Goal: Information Seeking & Learning: Check status

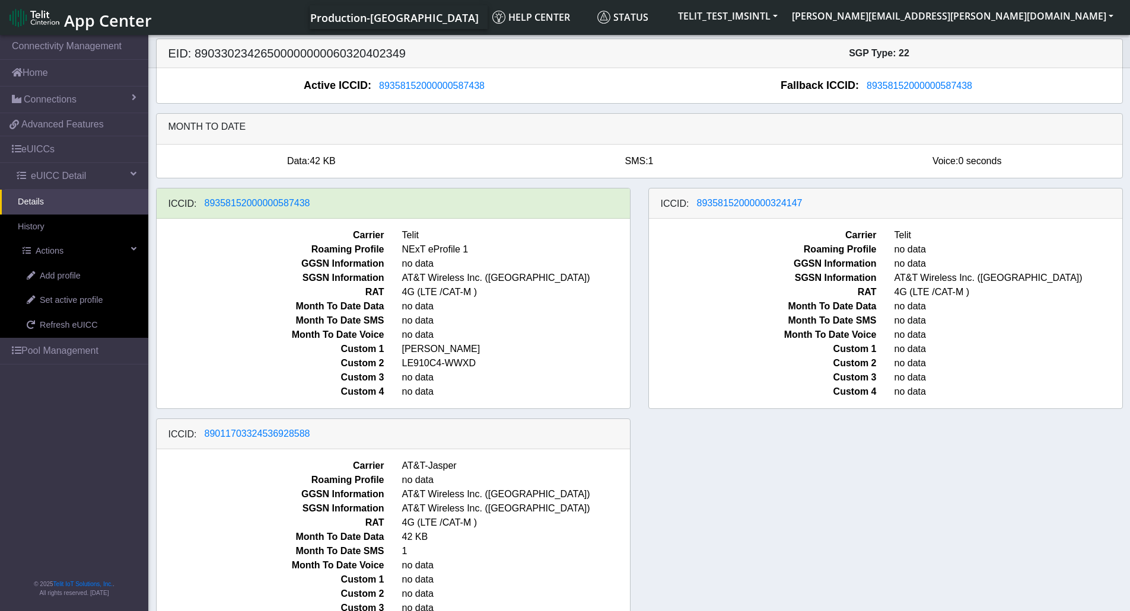
click at [948, 570] on div "ICCID: 89358152000000587438 Carrier Telit Roaming Profile NExT eProfile 1 GGSN …" at bounding box center [639, 418] width 984 height 461
click at [30, 199] on link "Details" at bounding box center [74, 202] width 148 height 25
click at [30, 207] on link "Details" at bounding box center [74, 202] width 148 height 25
click at [776, 491] on div "ICCID: 89358152000000587438 Carrier Telit Roaming Profile NExT eProfile 1 GGSN …" at bounding box center [639, 418] width 984 height 461
click at [831, 449] on div "ICCID: 89358152000000587438 Carrier Telit Roaming Profile NExT eProfile 1 GGSN …" at bounding box center [639, 418] width 984 height 461
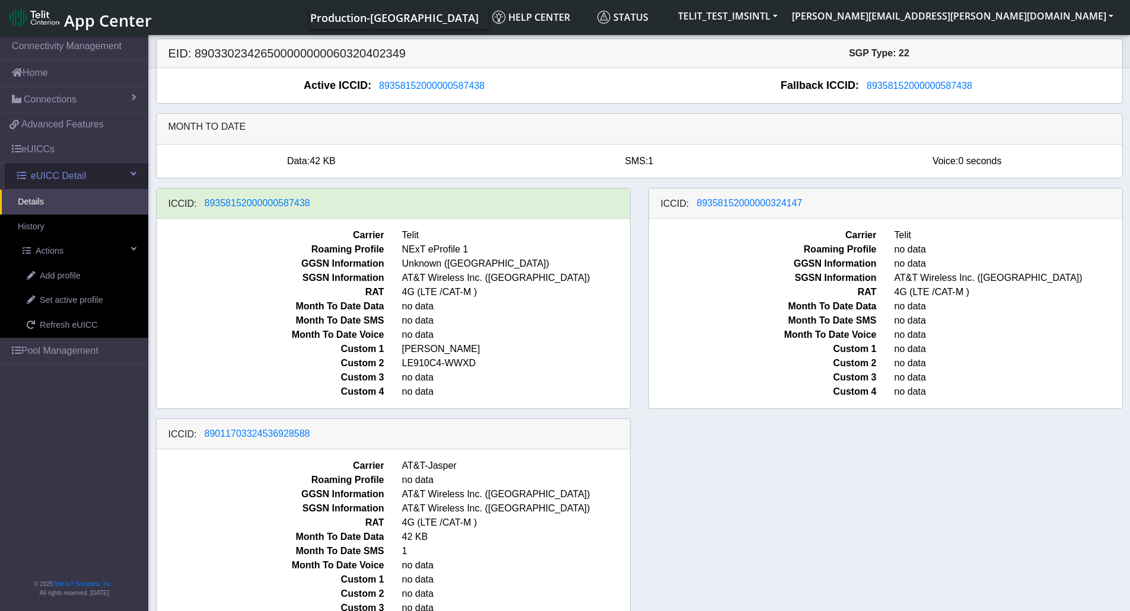
click at [47, 181] on span "eUICC Detail" at bounding box center [58, 176] width 55 height 14
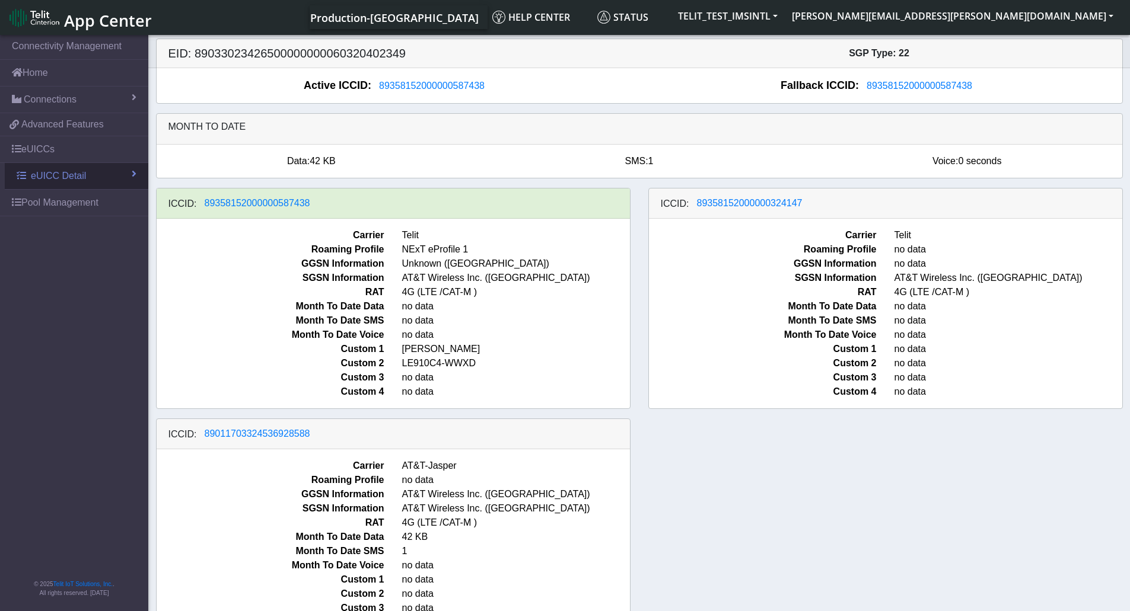
click at [47, 181] on span "eUICC Detail" at bounding box center [58, 176] width 55 height 14
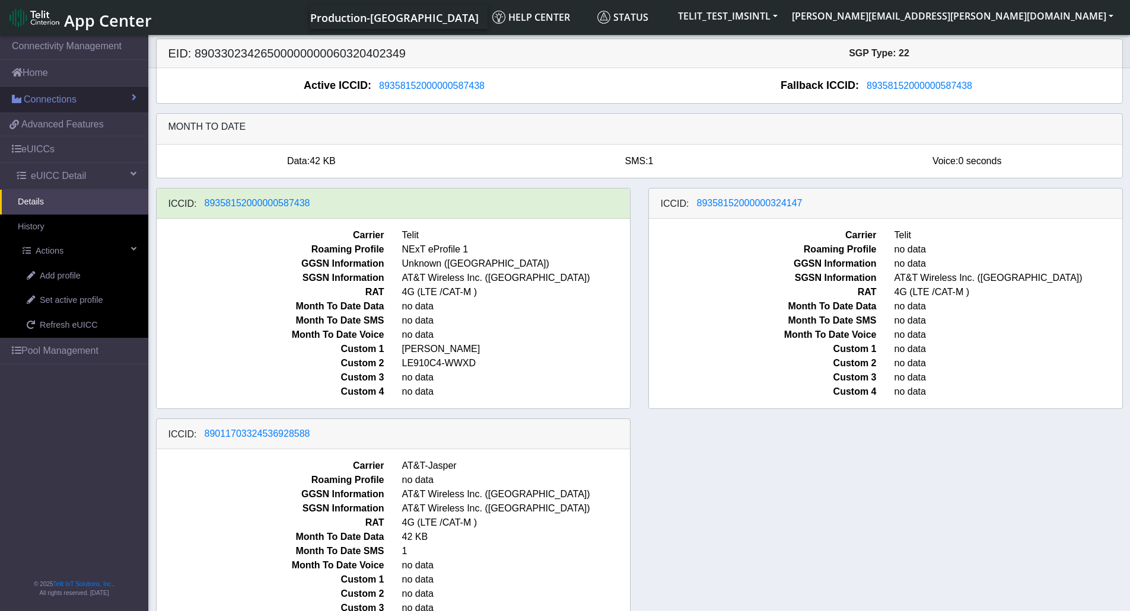
click at [47, 104] on span "Connections" at bounding box center [50, 100] width 53 height 14
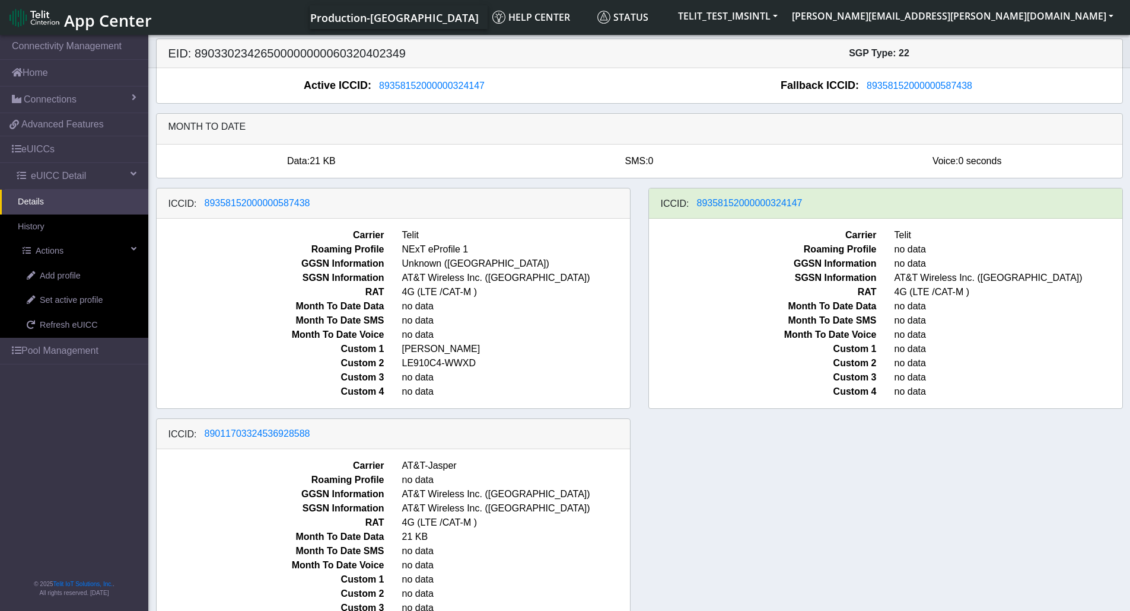
click at [844, 483] on div "ICCID: 89358152000000587438 Carrier Telit Roaming Profile NExT eProfile 1 GGSN …" at bounding box center [639, 418] width 984 height 461
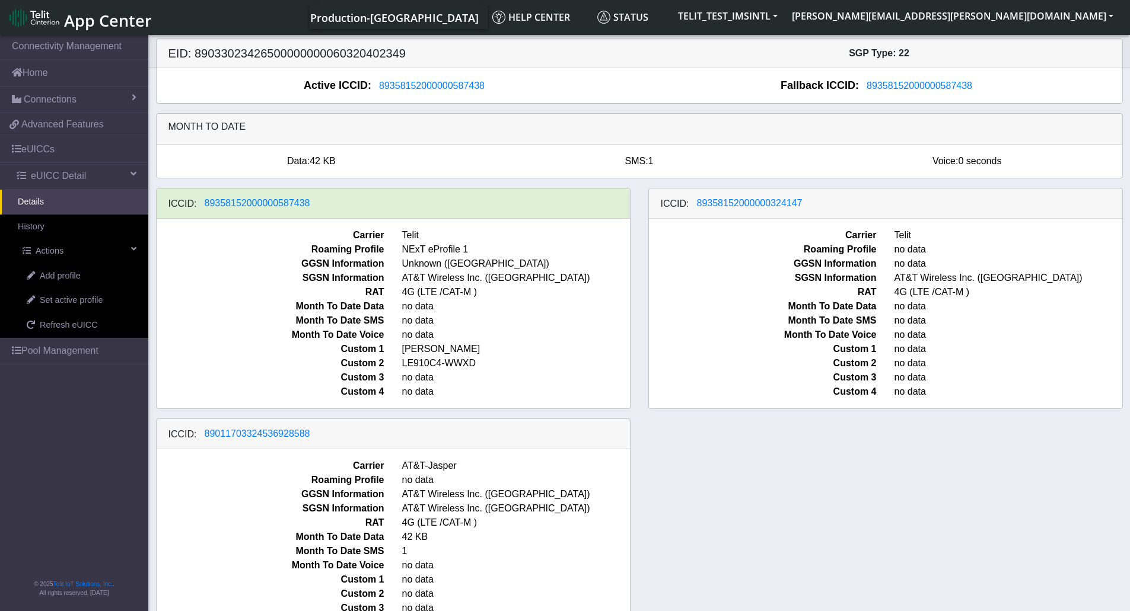
click at [992, 499] on div "ICCID: [TECHNICAL_ID] Carrier Telit Roaming Profile NExT eProfile 1 GGSN Inform…" at bounding box center [639, 418] width 984 height 461
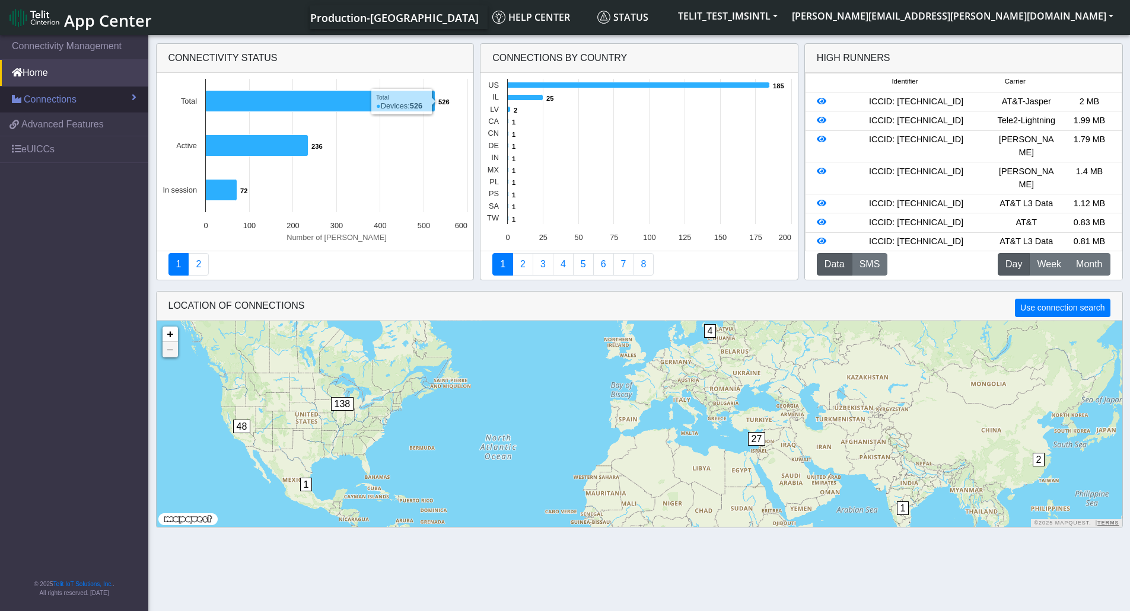
click at [59, 102] on span "Connections" at bounding box center [50, 100] width 53 height 14
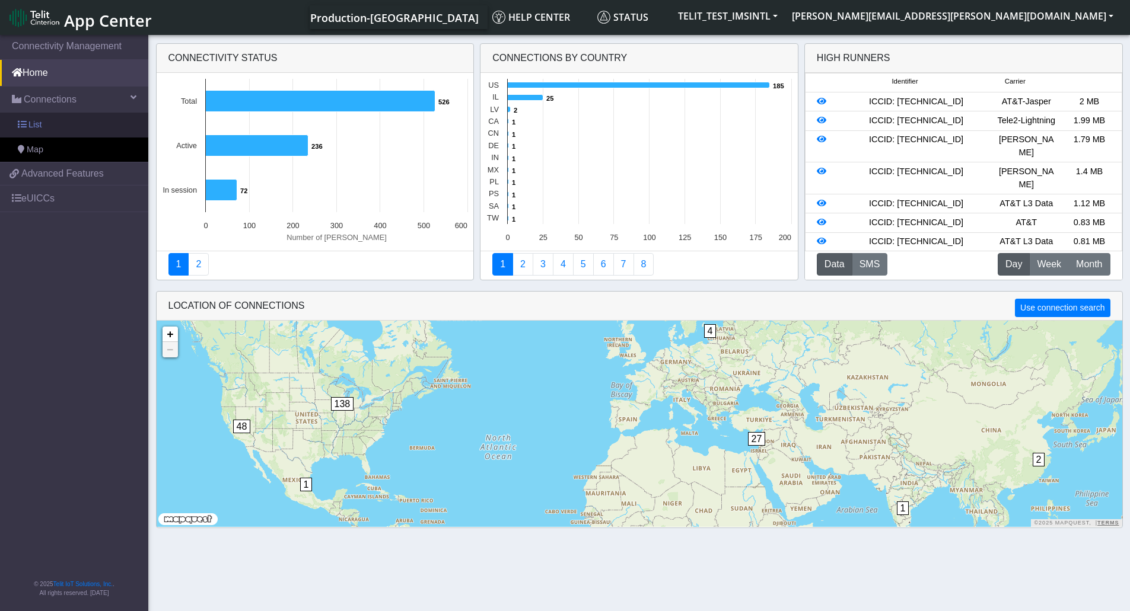
click at [36, 127] on span "List" at bounding box center [34, 125] width 13 height 13
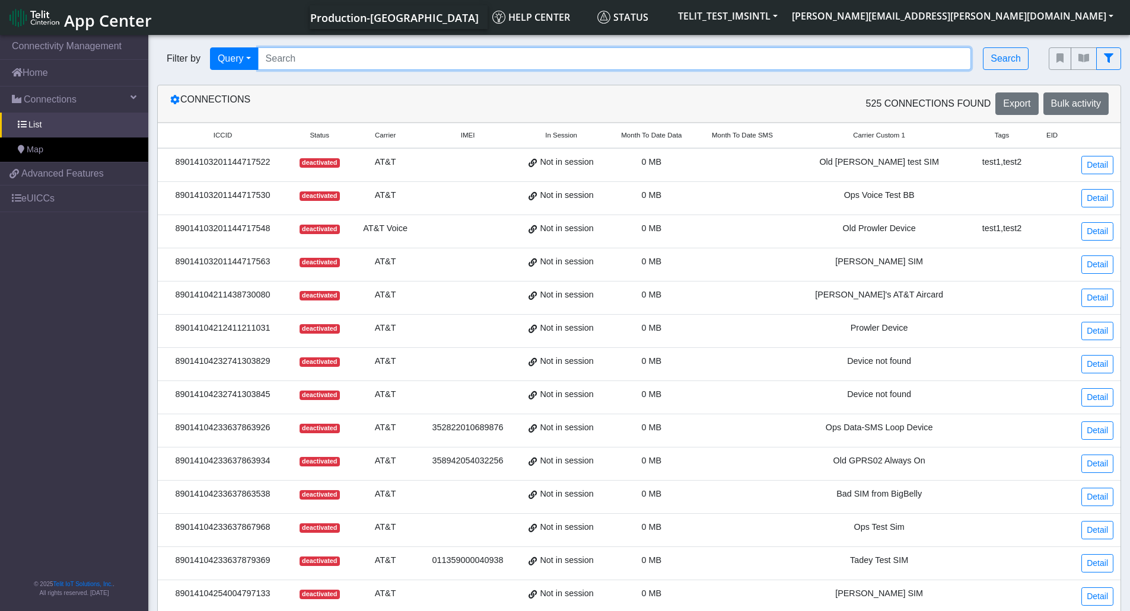
click at [385, 59] on input "Search..." at bounding box center [614, 58] width 713 height 23
paste input "89033023426500000000060320402349"
type input "89033023426500000000060320402349"
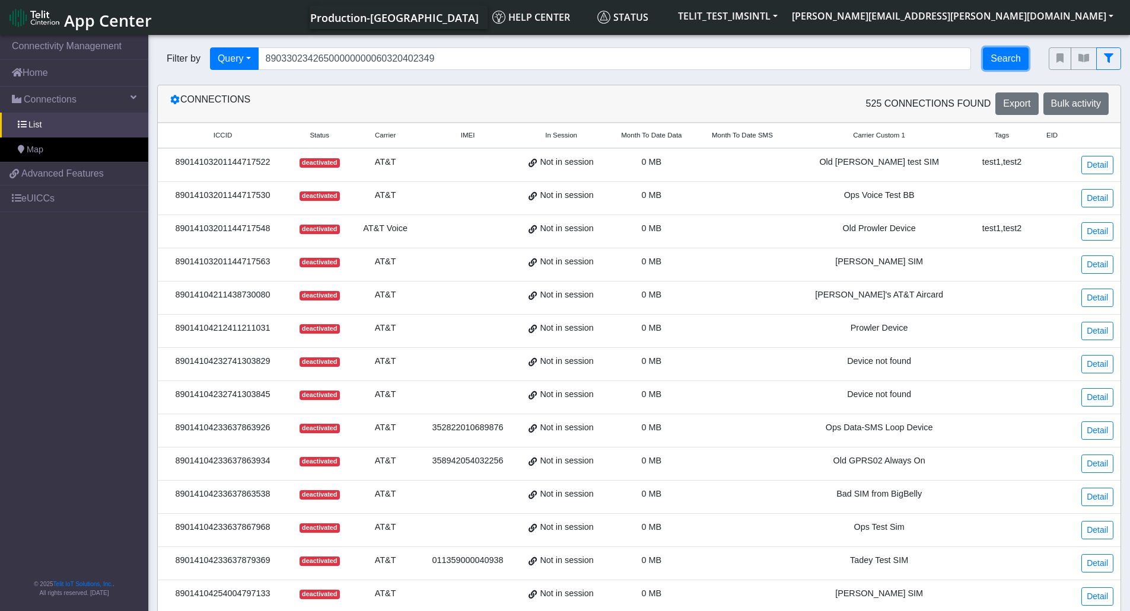
click at [1016, 63] on button "Search" at bounding box center [1006, 58] width 46 height 23
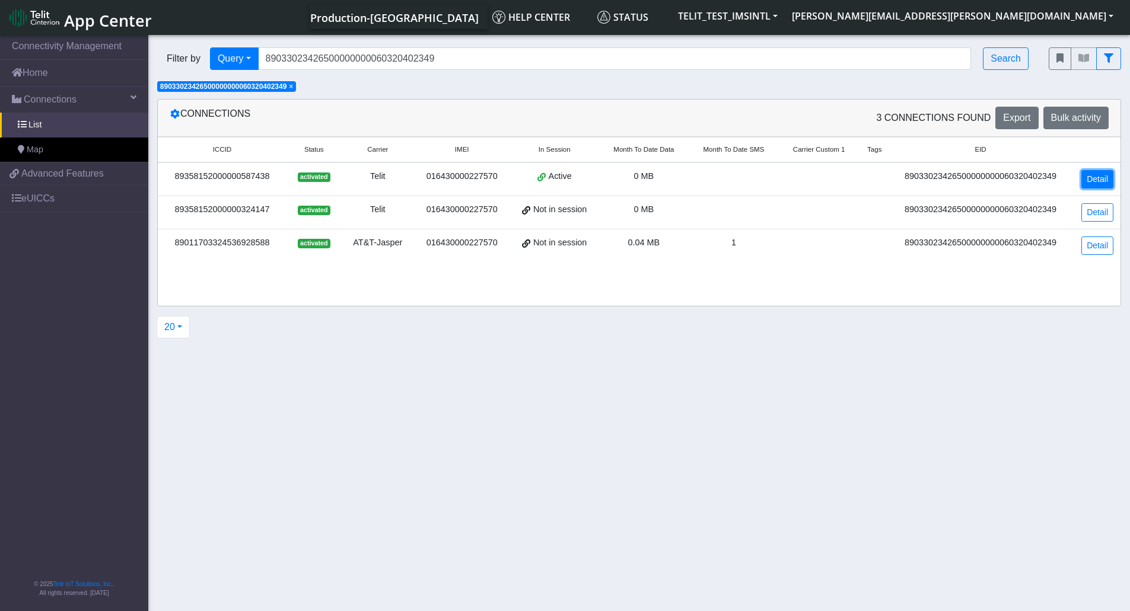
click at [1102, 186] on link "Detail" at bounding box center [1097, 179] width 32 height 18
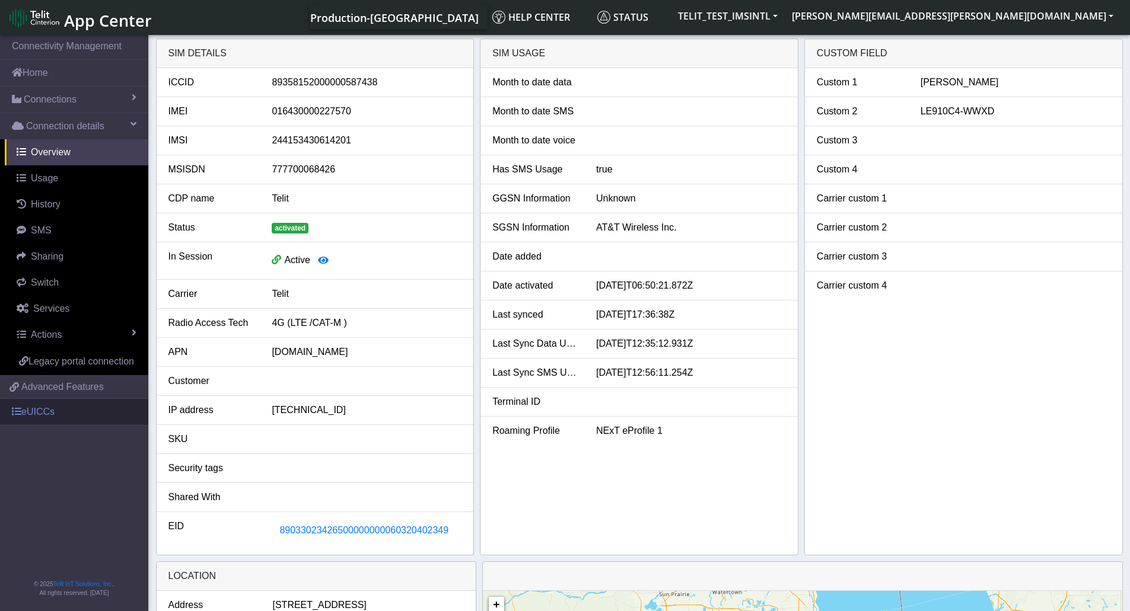
click at [37, 411] on link "eUICCs" at bounding box center [74, 412] width 148 height 26
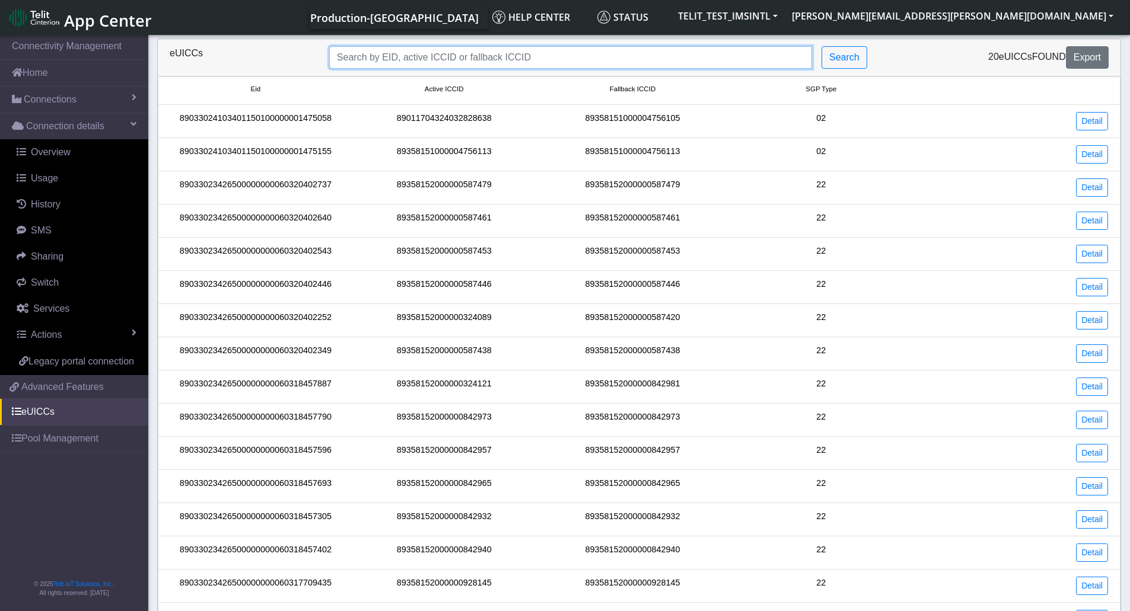
click at [652, 56] on input "Search..." at bounding box center [570, 57] width 483 height 23
paste input "89033023426500000000060320402349"
type input "89033023426500000000060320402349"
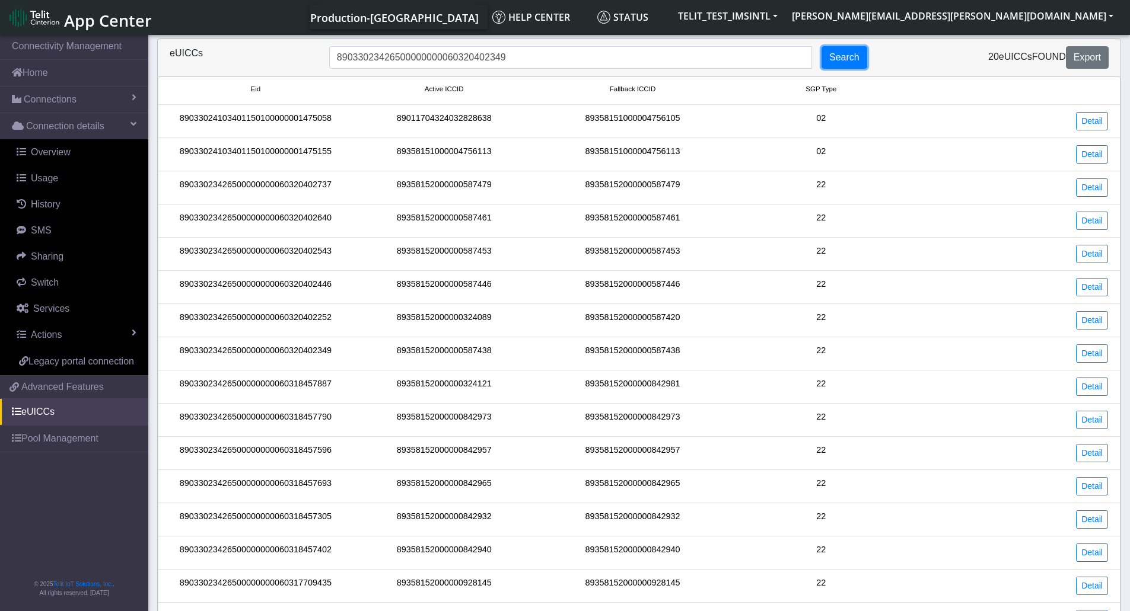
click at [846, 63] on button "Search" at bounding box center [844, 57] width 46 height 23
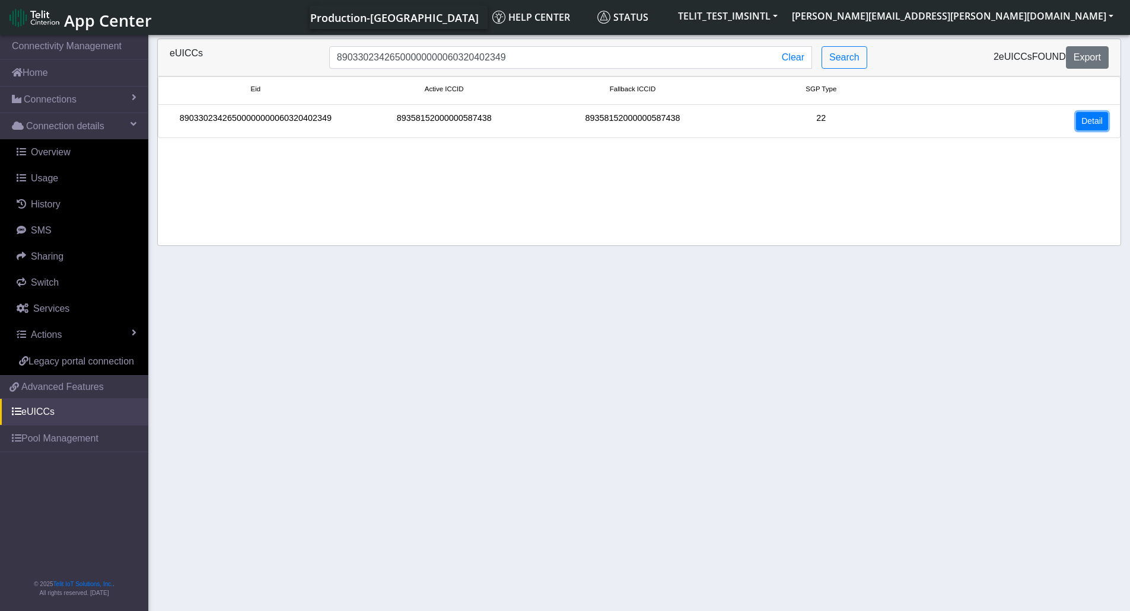
click at [1103, 125] on link "Detail" at bounding box center [1092, 121] width 32 height 18
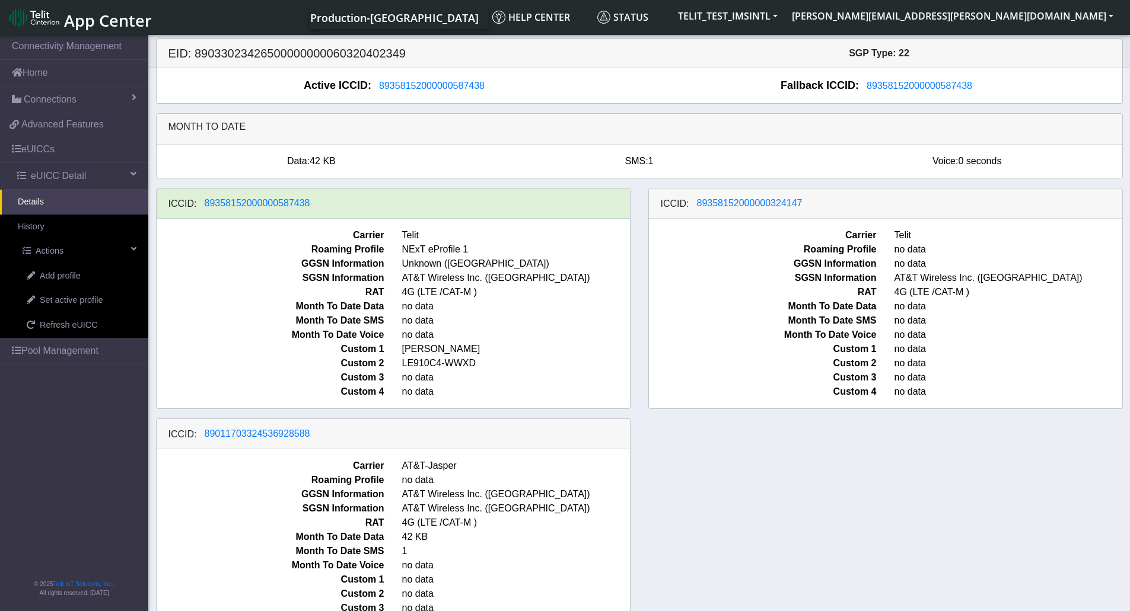
click at [1073, 449] on div "ICCID: 89358152000000587438 Carrier Telit Roaming Profile NExT eProfile 1 GGSN …" at bounding box center [639, 418] width 984 height 461
